Goal: Complete application form

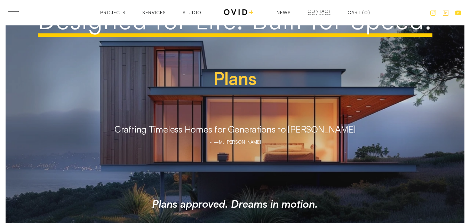
click at [314, 14] on div "Contact" at bounding box center [318, 16] width 23 height 5
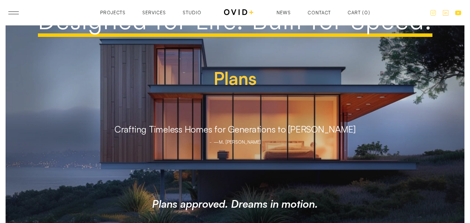
click at [314, 13] on div "Contact" at bounding box center [318, 12] width 23 height 5
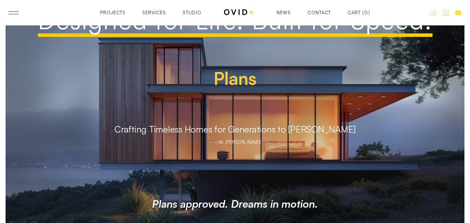
click at [314, 13] on div "Contact" at bounding box center [318, 12] width 23 height 5
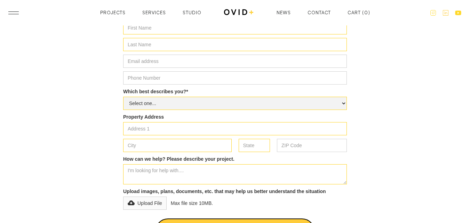
scroll to position [243, 0]
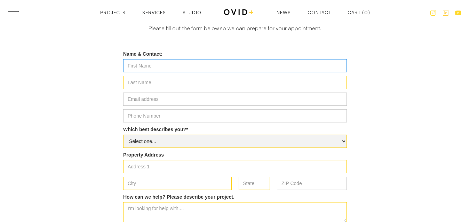
click at [167, 72] on input "Name & Contact:" at bounding box center [235, 65] width 224 height 13
type input "[PERSON_NAME]"
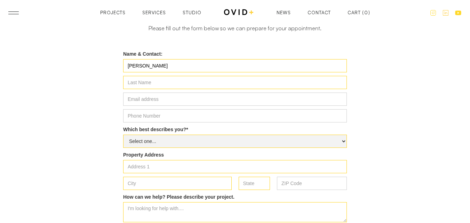
type input "[PERSON_NAME]"
type input "[PERSON_NAME][EMAIL_ADDRESS][DOMAIN_NAME]"
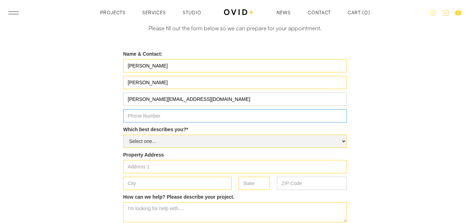
type input "7272737699"
type input "[STREET_ADDRESS]"
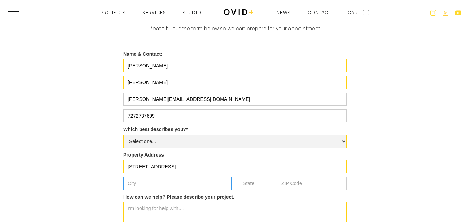
type input "[GEOGRAPHIC_DATA]"
type input "FL"
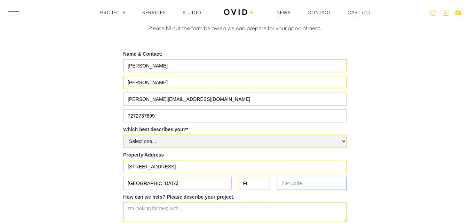
type input "33702"
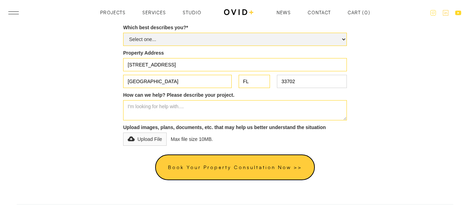
scroll to position [347, 0]
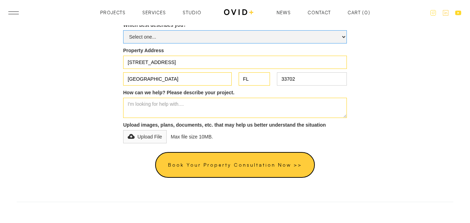
click at [183, 41] on select "Select one... Homeowner Contractor Investor Agent / Broker Non of the above" at bounding box center [235, 36] width 224 height 13
select select "Contractor"
click at [126, 30] on select "Select one... Homeowner Contractor Investor Agent / Broker Non of the above" at bounding box center [235, 36] width 224 height 13
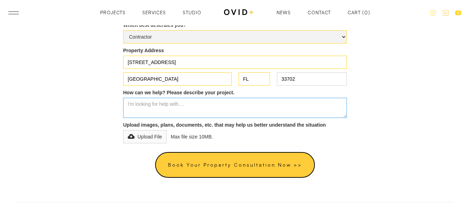
click at [179, 99] on textarea "How can we help? Please describe your project." at bounding box center [235, 108] width 224 height 20
click at [152, 115] on textarea "How can we help? Please describe your project." at bounding box center [235, 108] width 224 height 20
paste textarea "I have noticed that you do a lot of projects. I can assist with the plans draft…"
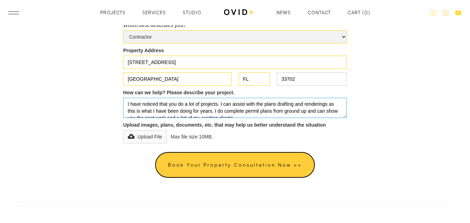
scroll to position [17, 0]
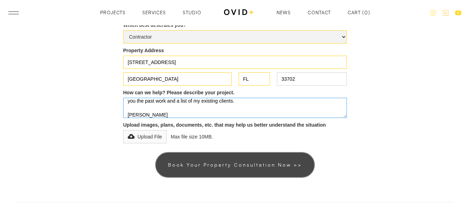
type textarea "I have noticed that you do a lot of projects. I can assist with the plans draft…"
click at [206, 155] on input "Book Your Property Consultation Now >>" at bounding box center [235, 165] width 160 height 26
type input "Please wait..."
